Goal: Transaction & Acquisition: Book appointment/travel/reservation

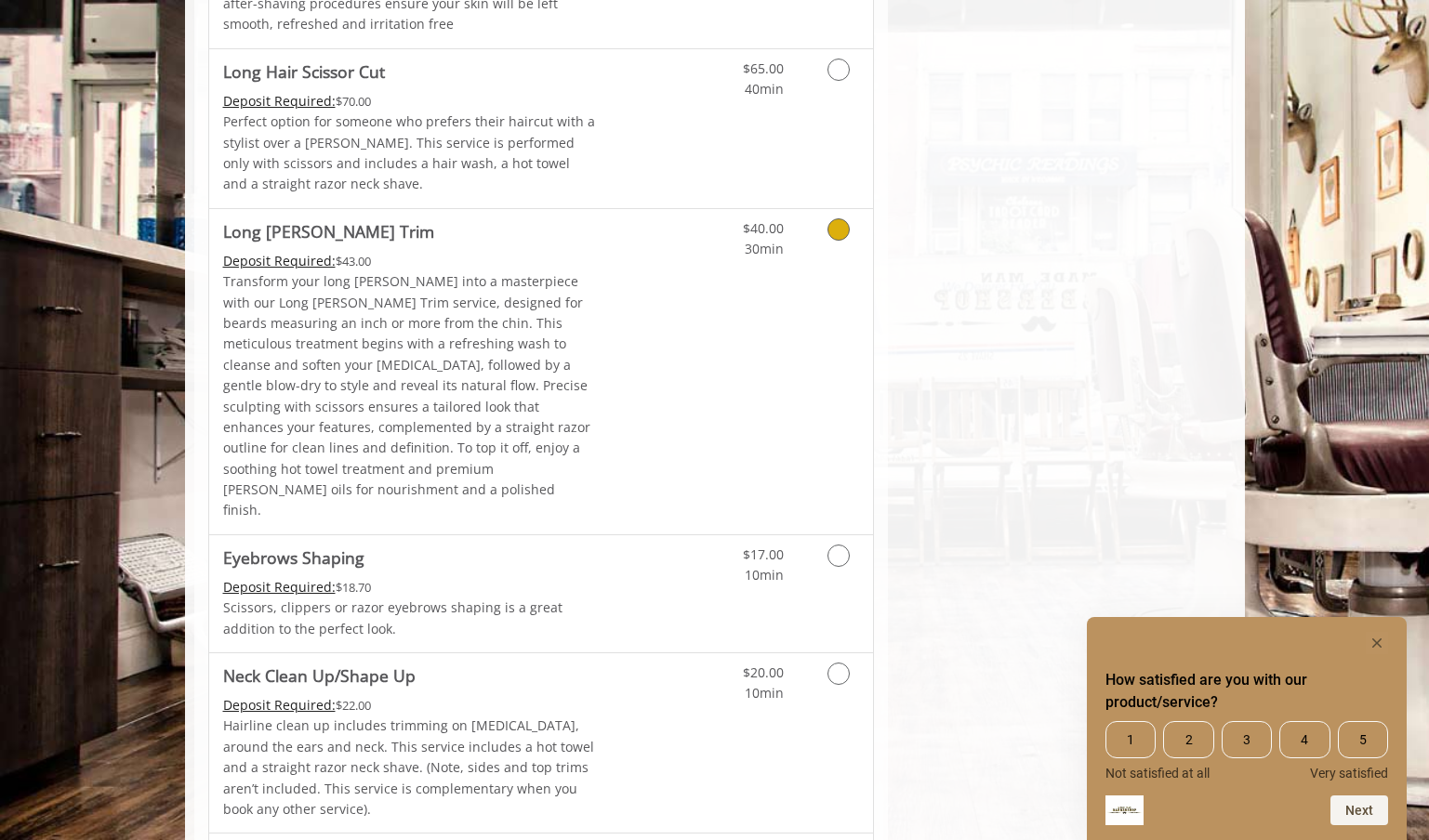
scroll to position [2812, 0]
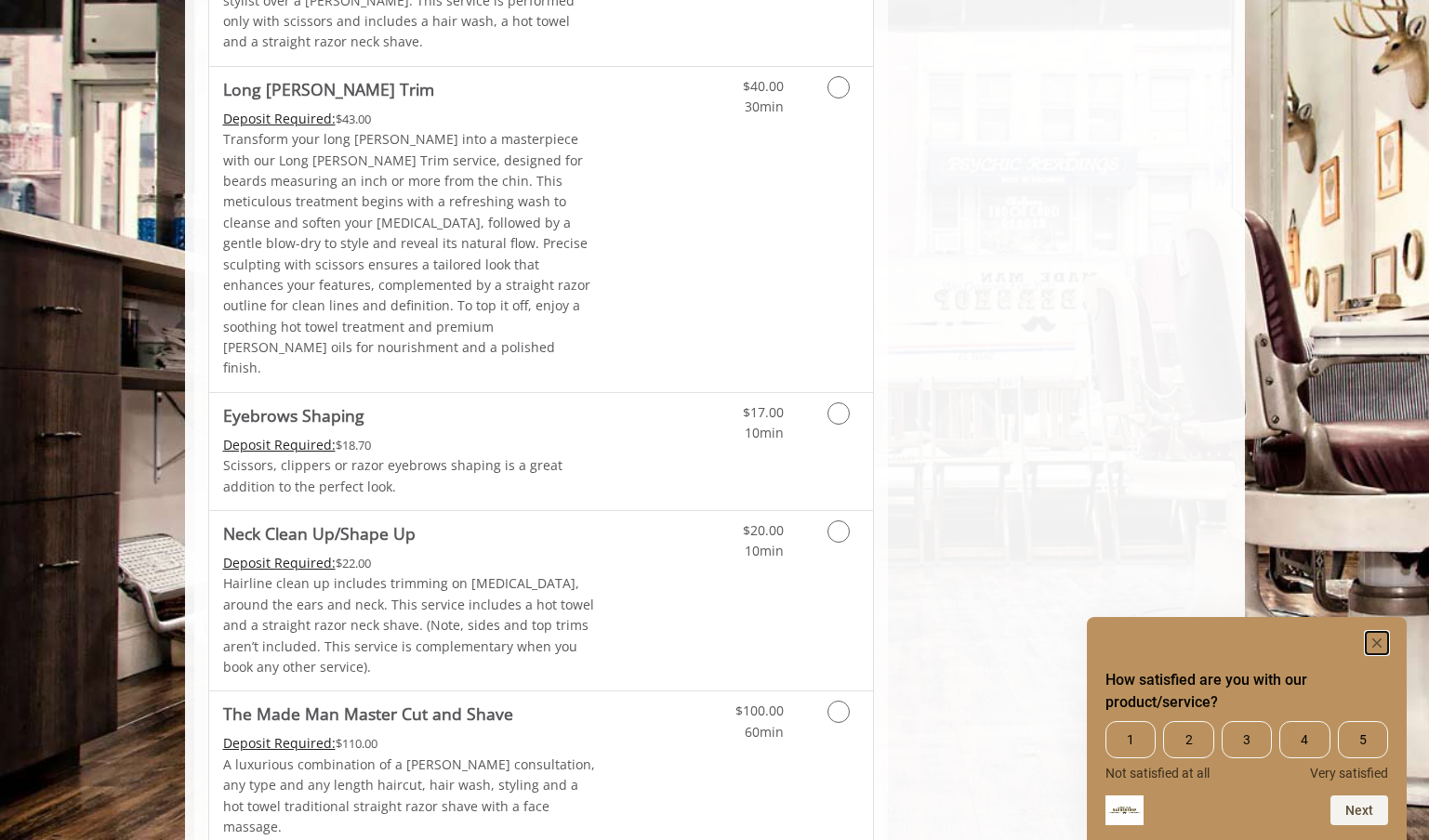
click at [1375, 648] on rect "Hide survey" at bounding box center [1377, 643] width 22 height 22
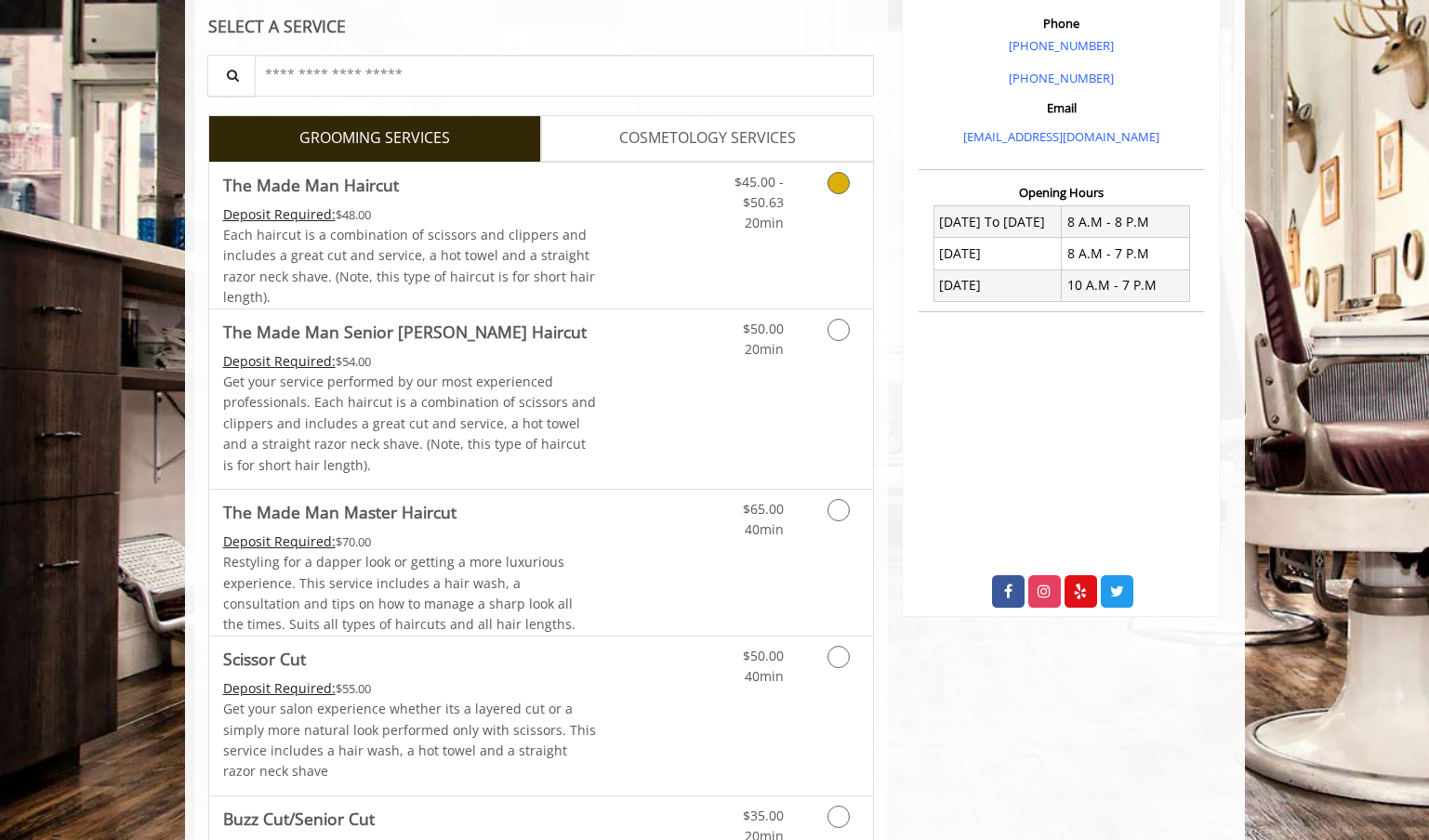
scroll to position [556, 0]
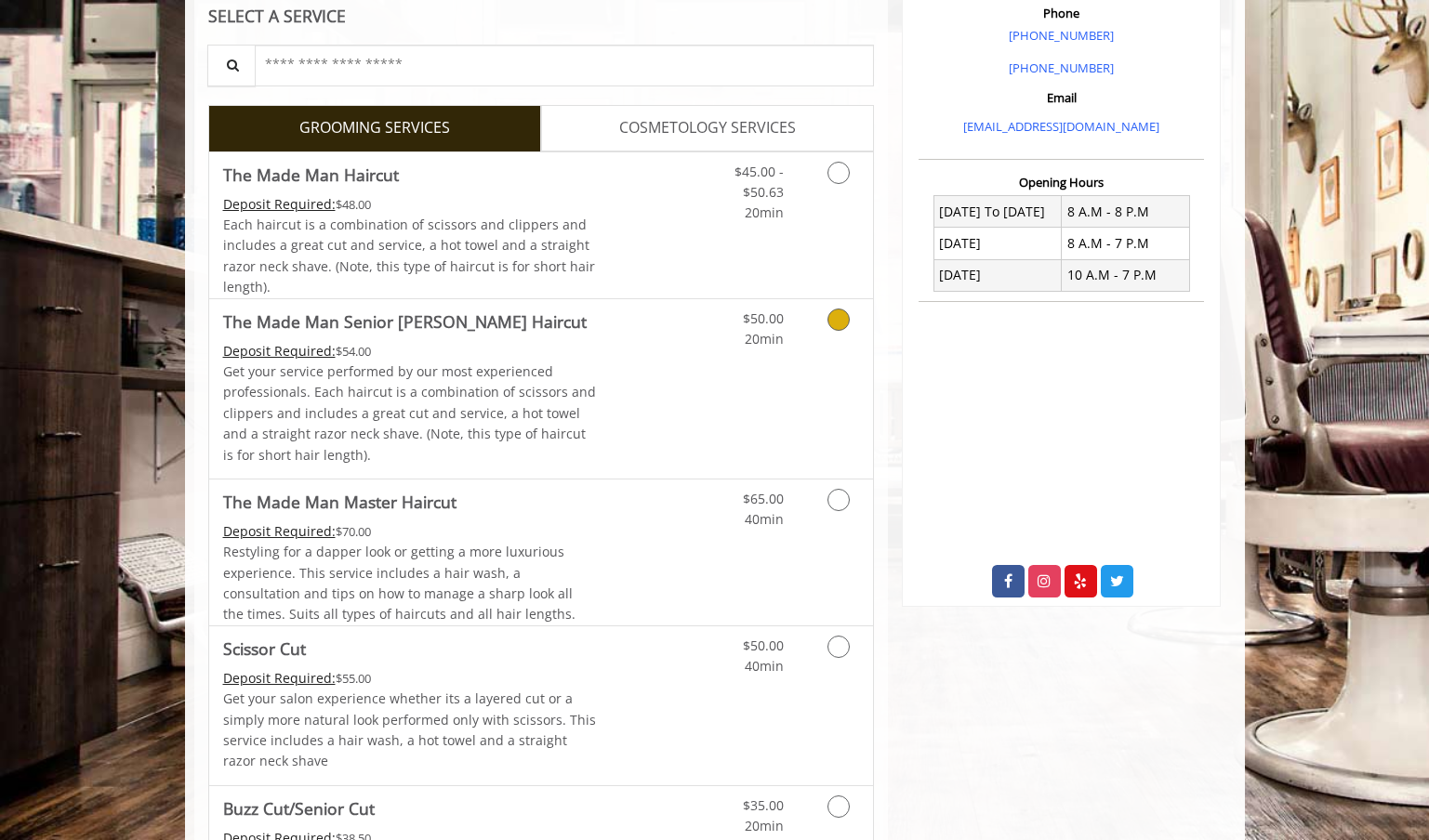
click at [838, 318] on icon "Grooming services" at bounding box center [838, 320] width 22 height 22
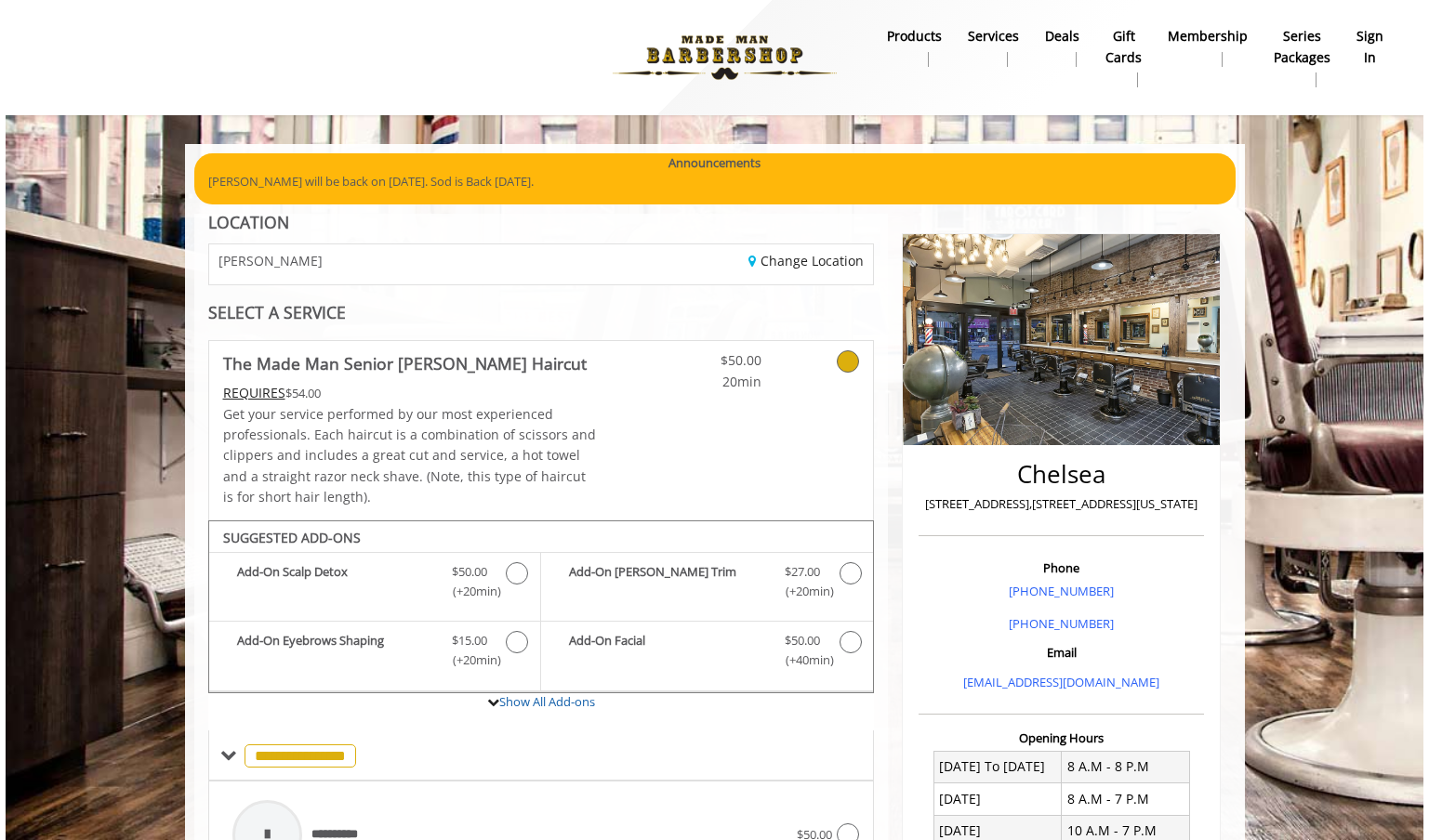
scroll to position [52, 0]
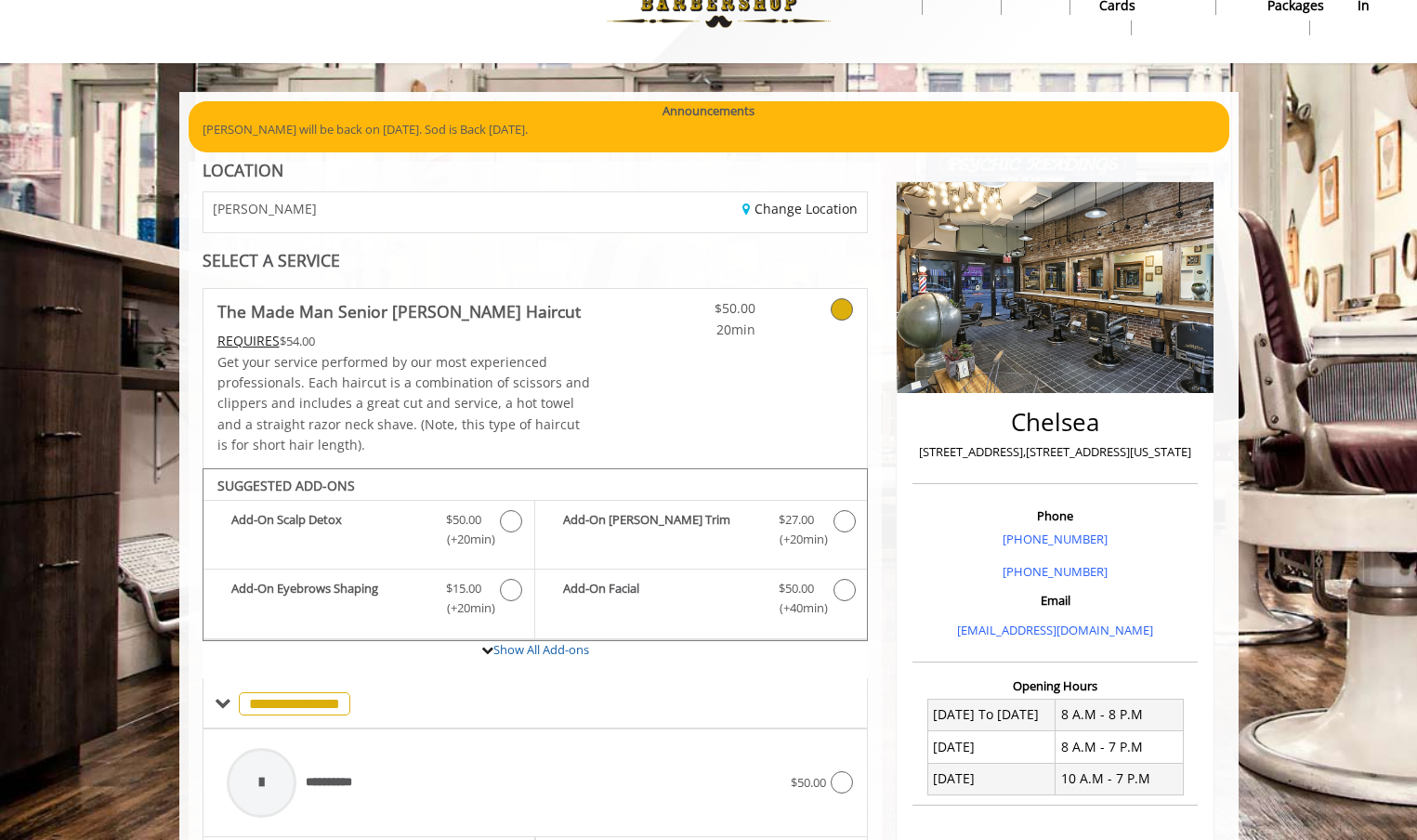
click at [842, 306] on icon at bounding box center [842, 310] width 22 height 22
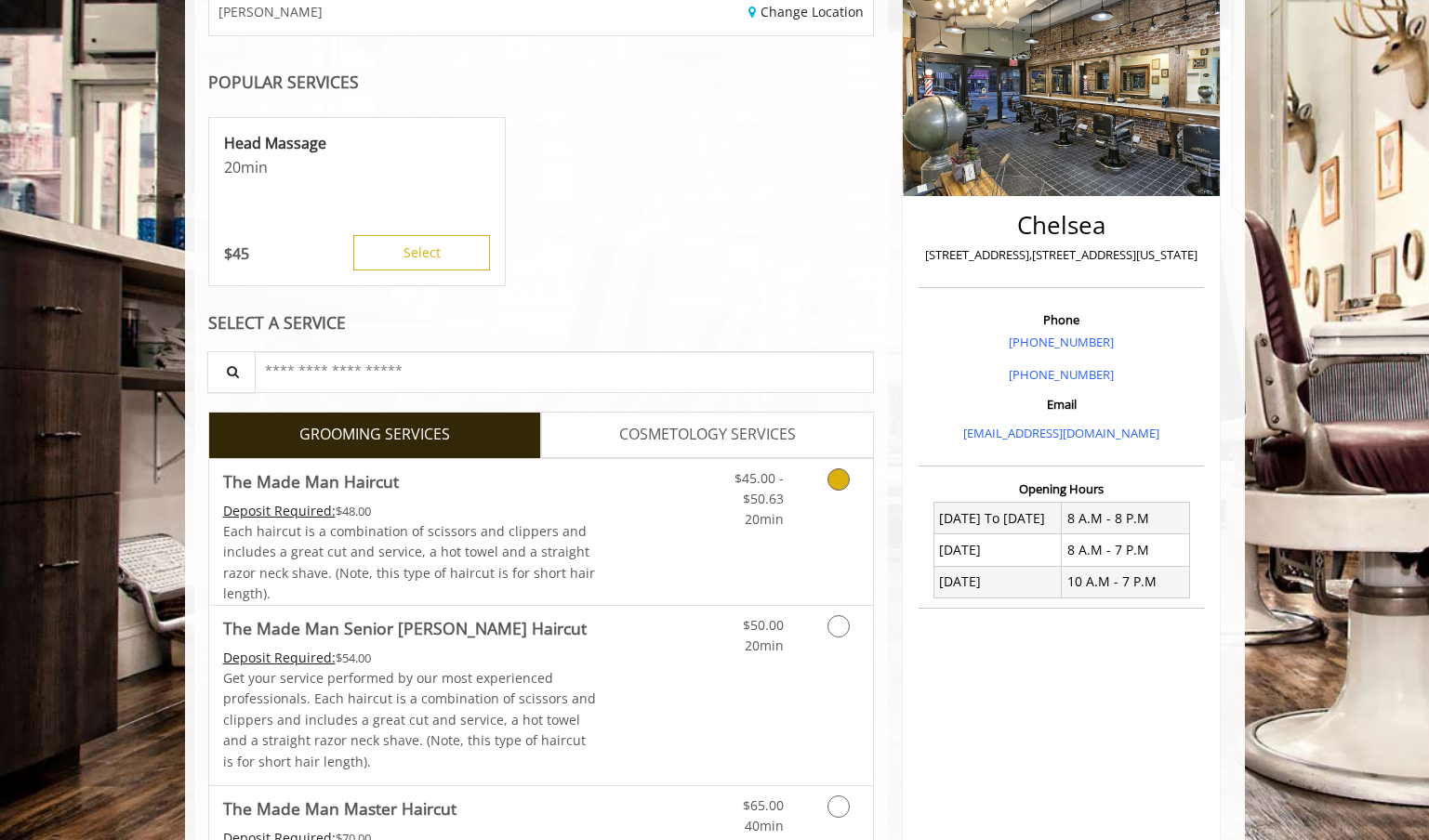
scroll to position [259, 0]
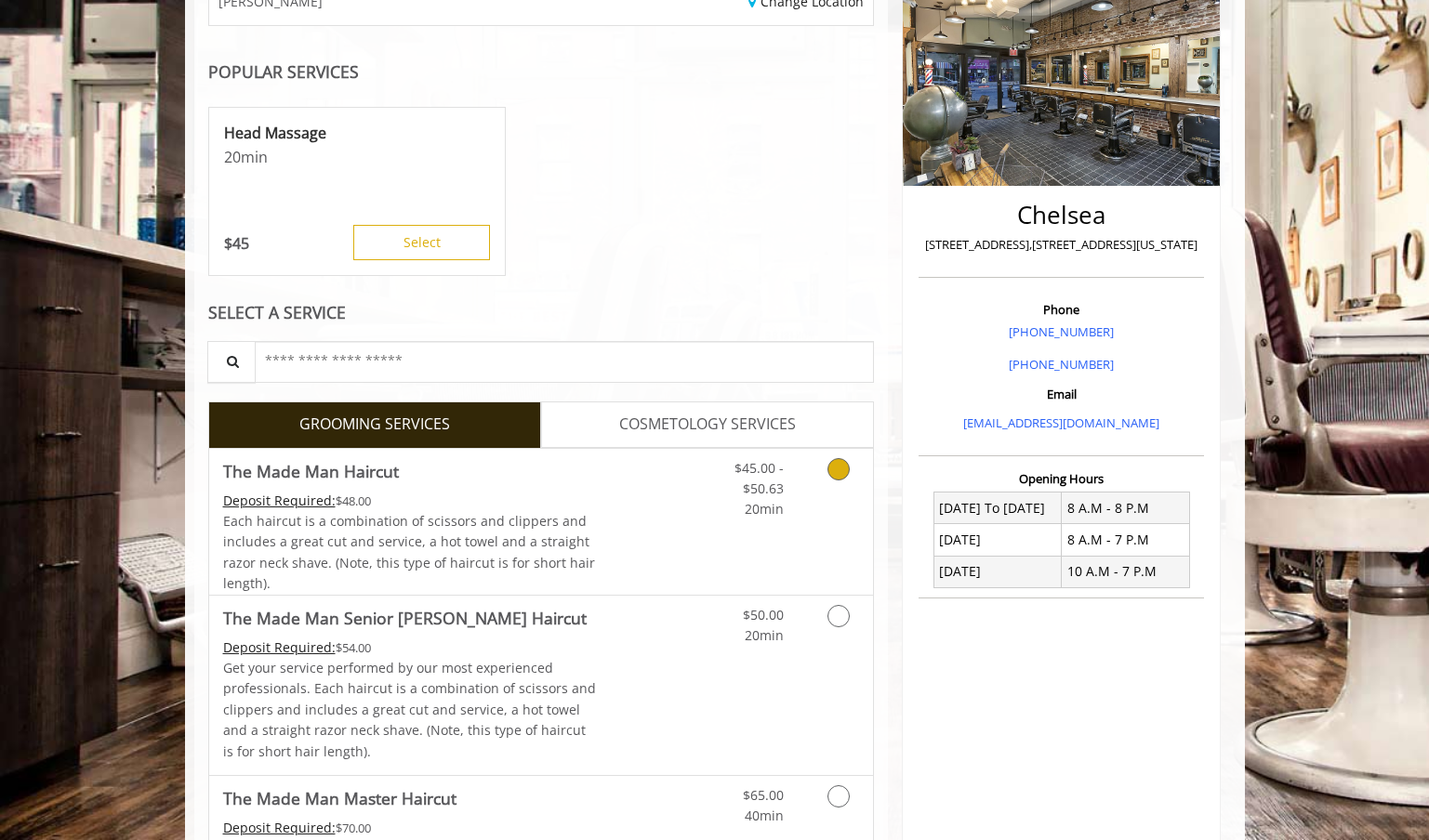
click at [834, 472] on icon "Grooming services" at bounding box center [838, 470] width 22 height 22
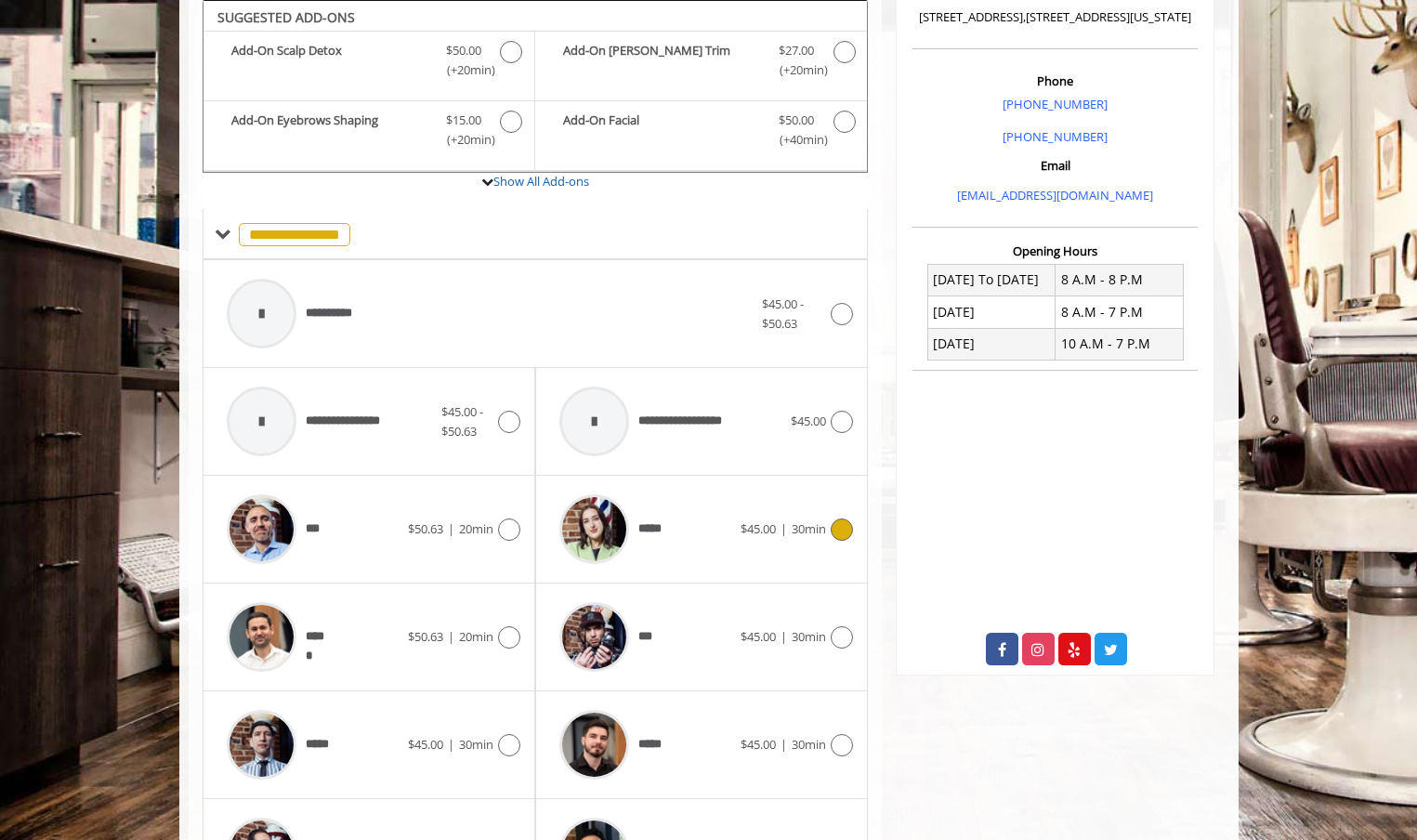
scroll to position [726, 0]
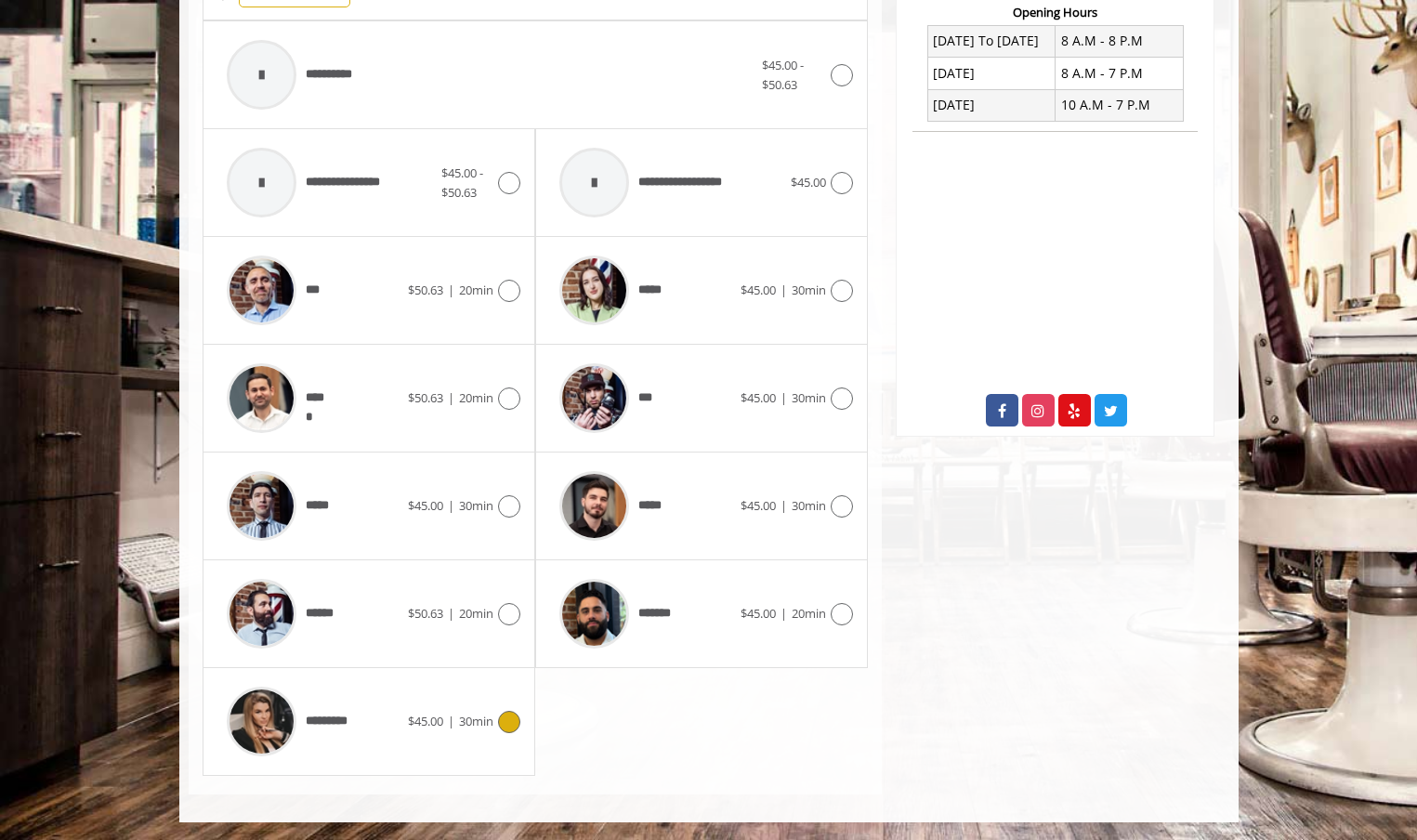
click at [497, 719] on div at bounding box center [506, 722] width 27 height 22
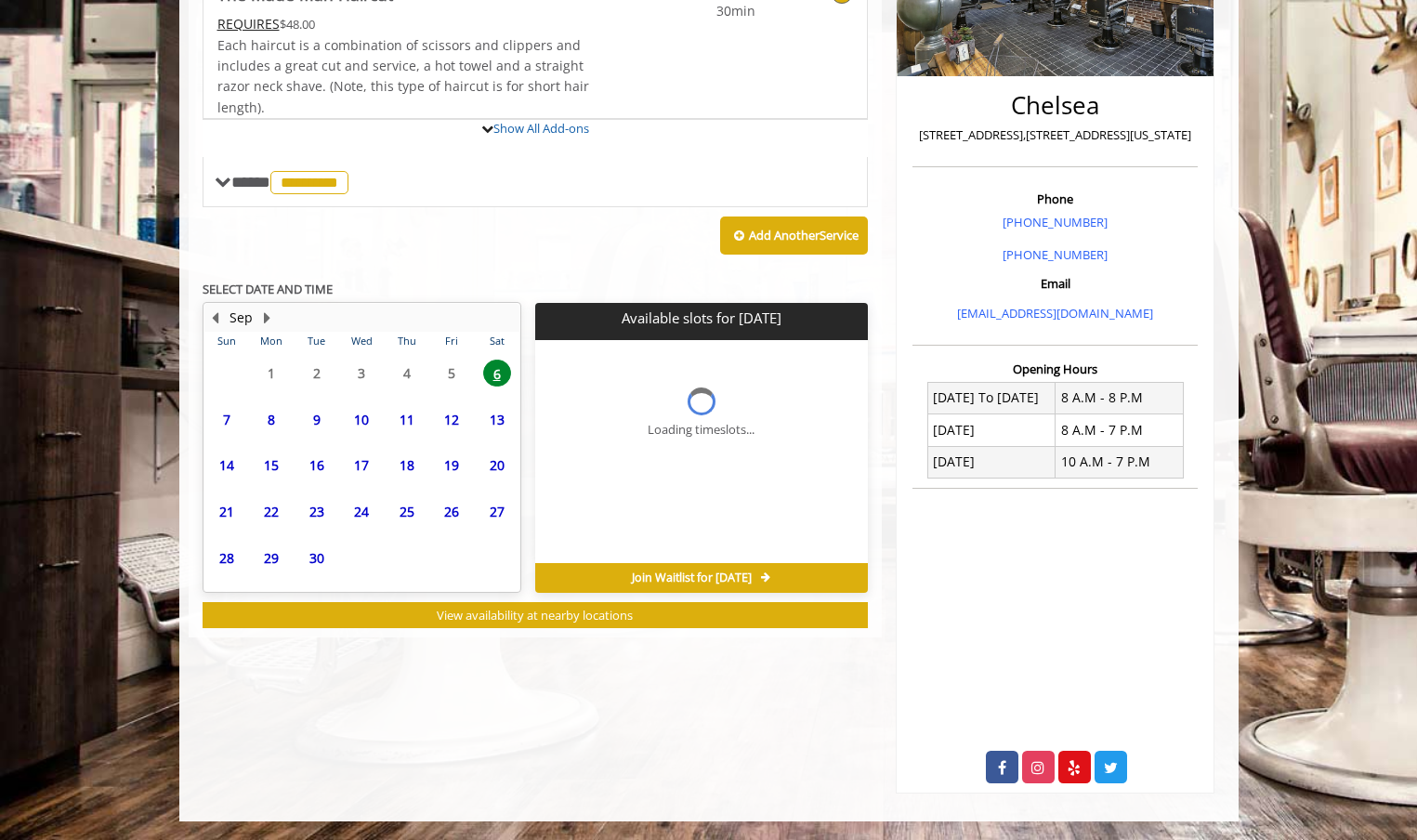
scroll to position [383, 0]
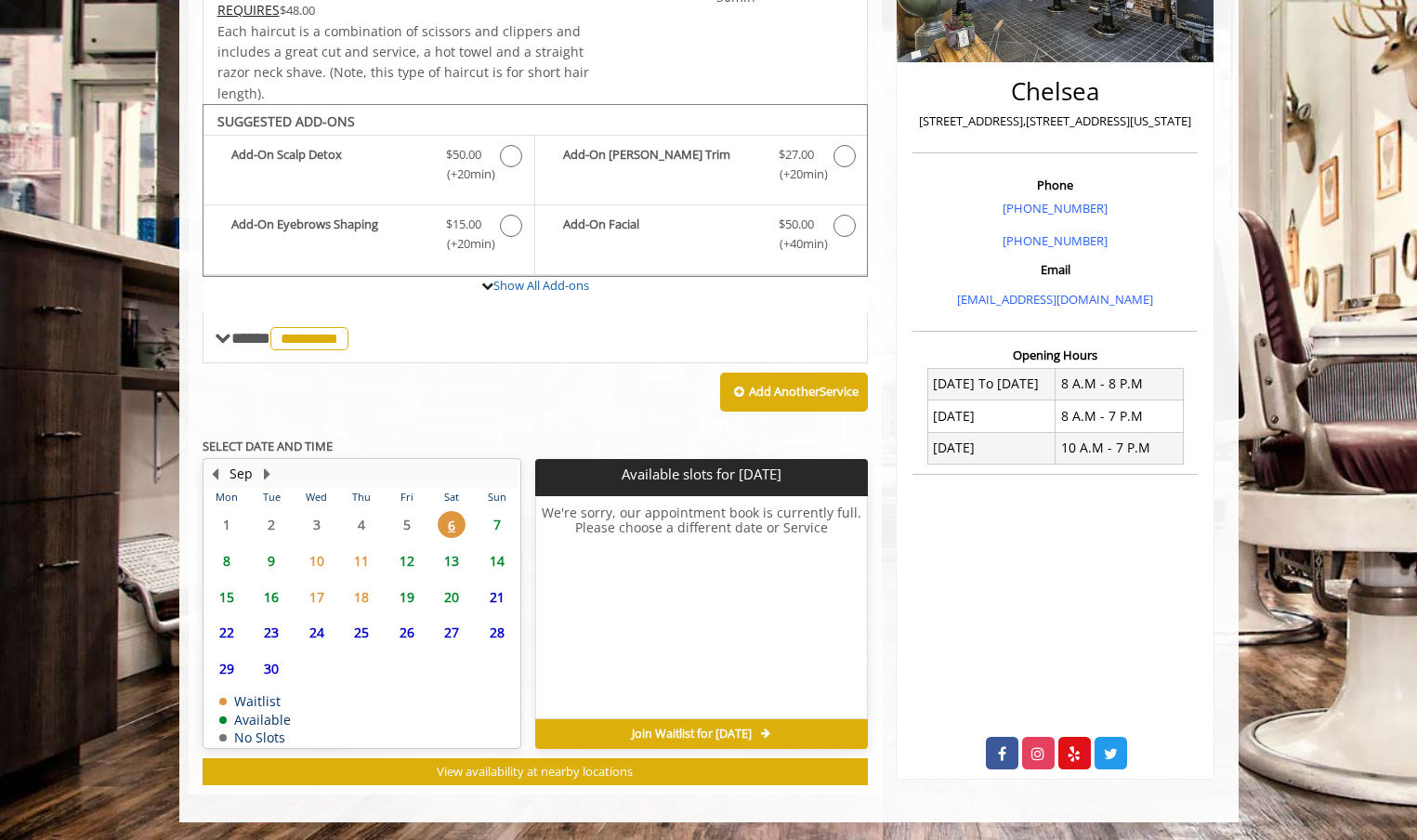
click at [451, 526] on span "6" at bounding box center [452, 524] width 28 height 27
click at [496, 523] on span "7" at bounding box center [498, 524] width 28 height 27
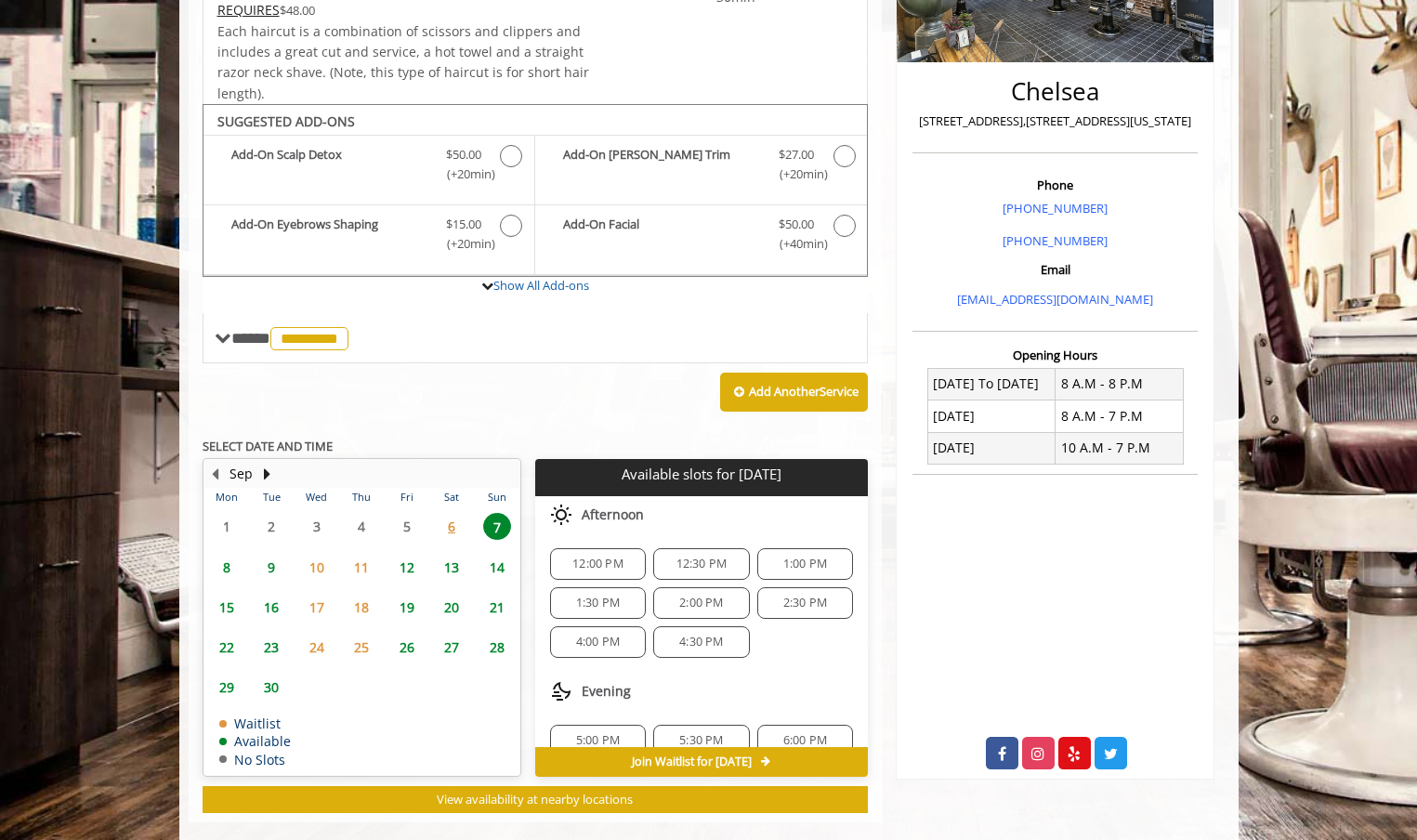
scroll to position [411, 0]
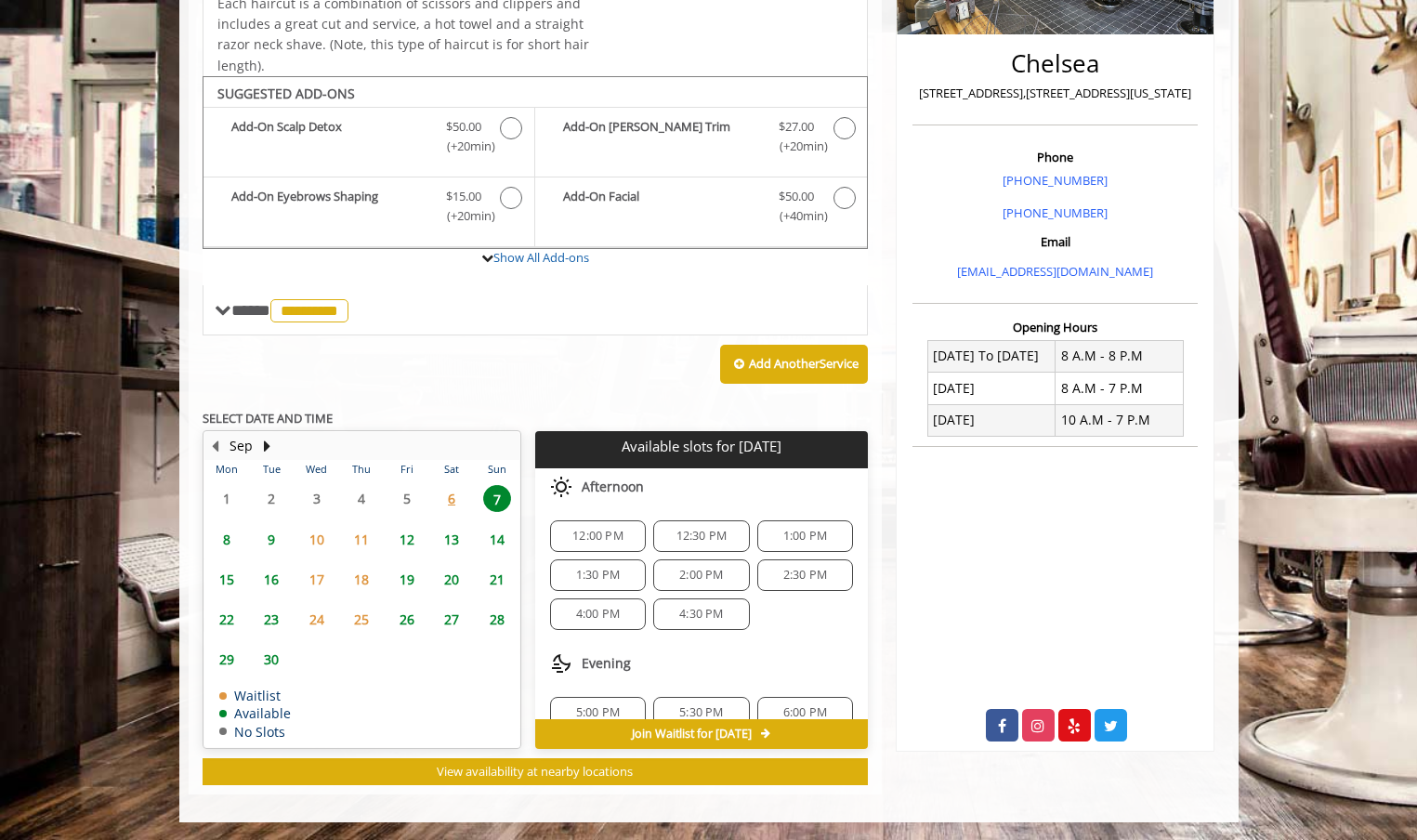
click at [448, 503] on span "6" at bounding box center [452, 499] width 28 height 27
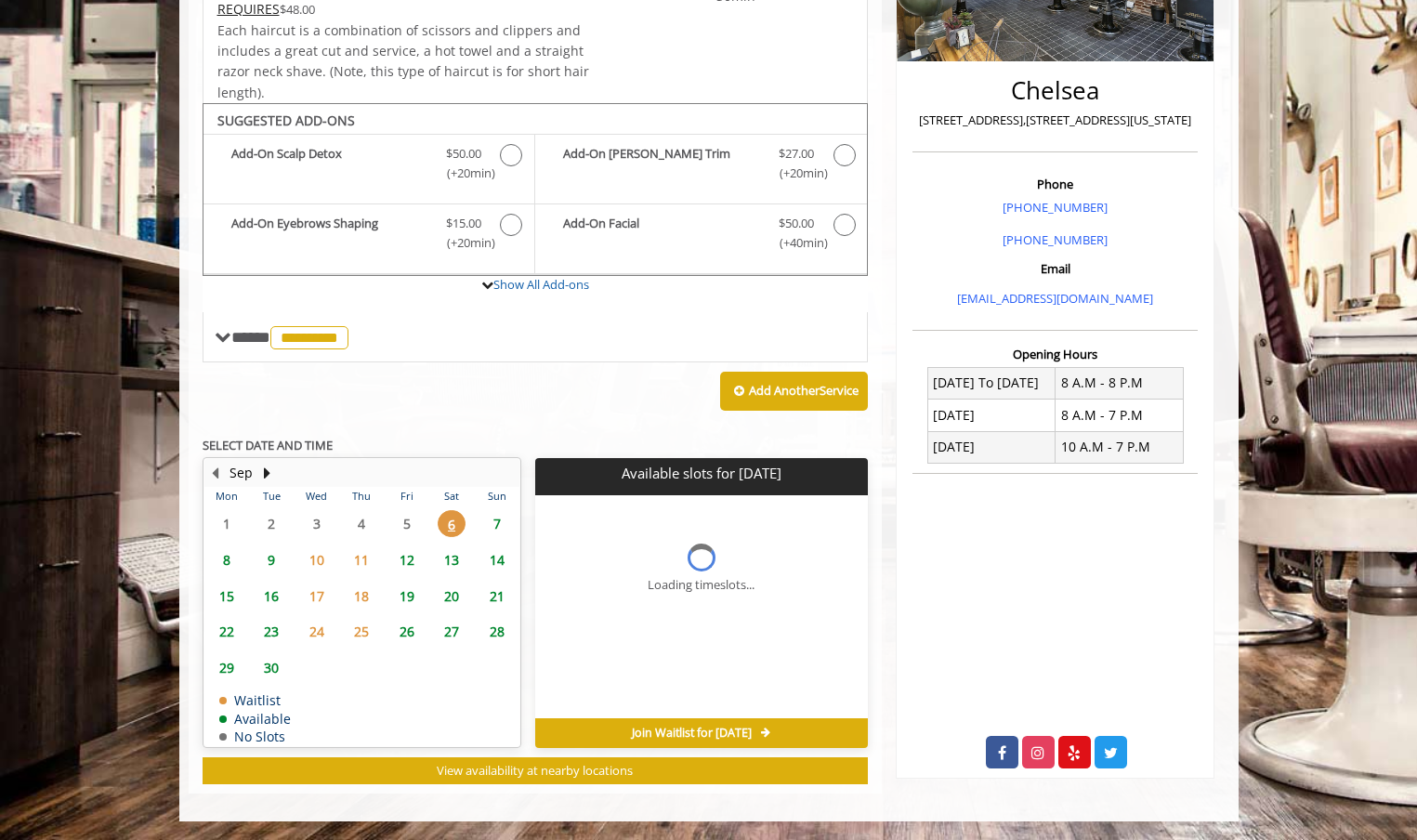
scroll to position [383, 0]
